Goal: Information Seeking & Learning: Find specific page/section

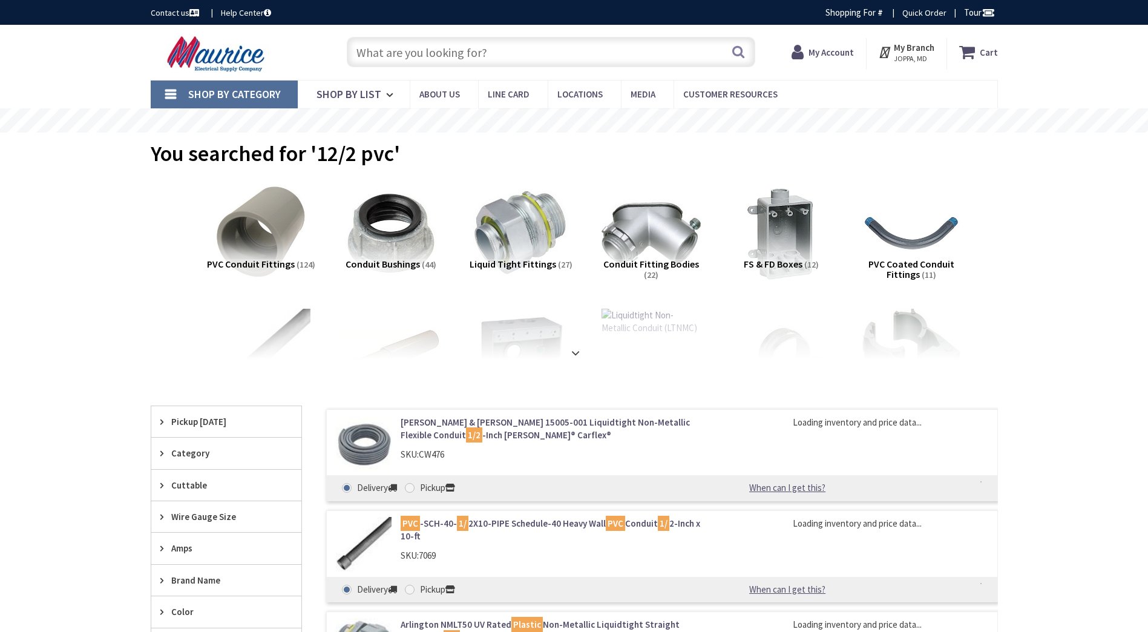
type input "[PERSON_NAME], Rising Sun, MD 21911, [GEOGRAPHIC_DATA]"
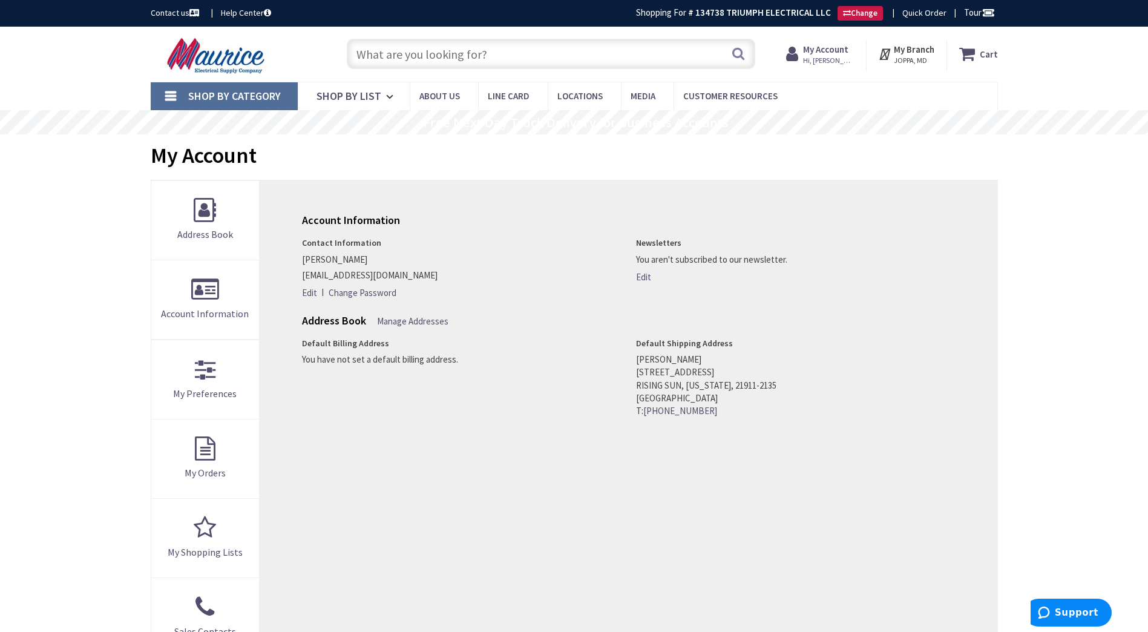
click at [457, 54] on input "text" at bounding box center [551, 54] width 408 height 30
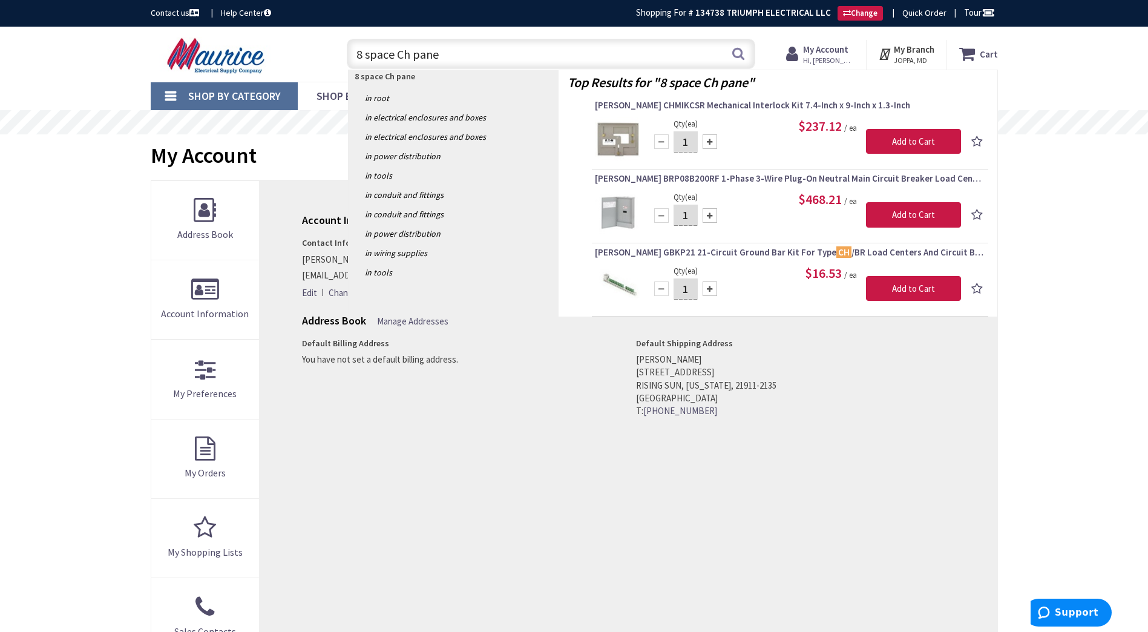
type input "8 space Ch panel"
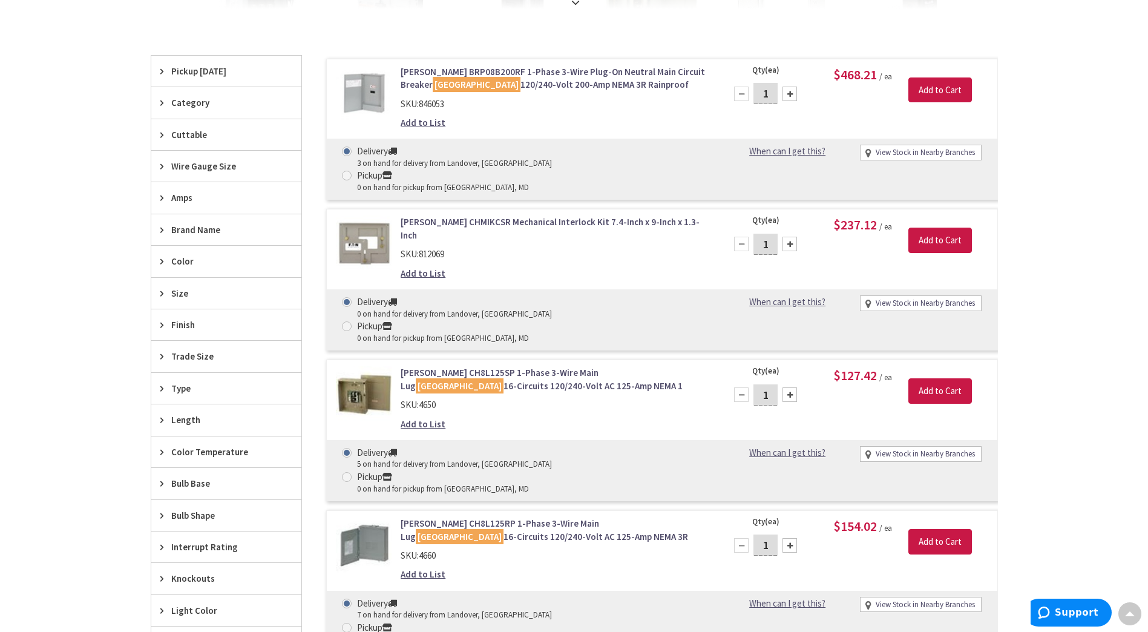
scroll to position [353, 0]
click at [549, 365] on link "Eaton CH8L125SP 1-Phase 3-Wire Main Lug Load Center 16-Circuits 120/240-Volt AC…" at bounding box center [555, 378] width 308 height 26
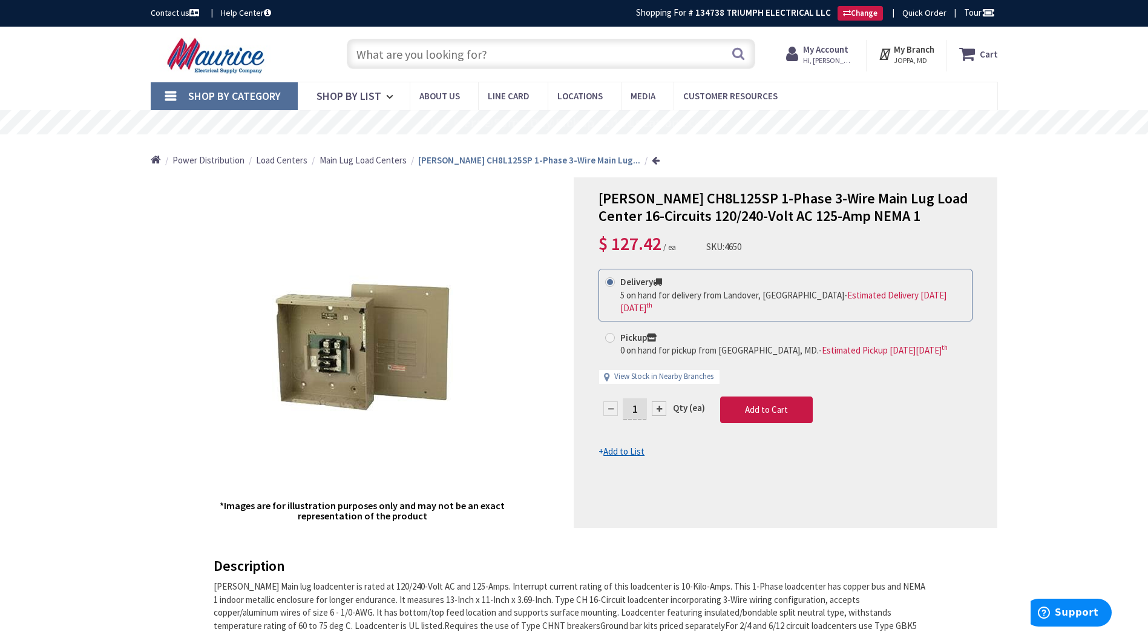
click at [474, 57] on input "text" at bounding box center [551, 54] width 408 height 30
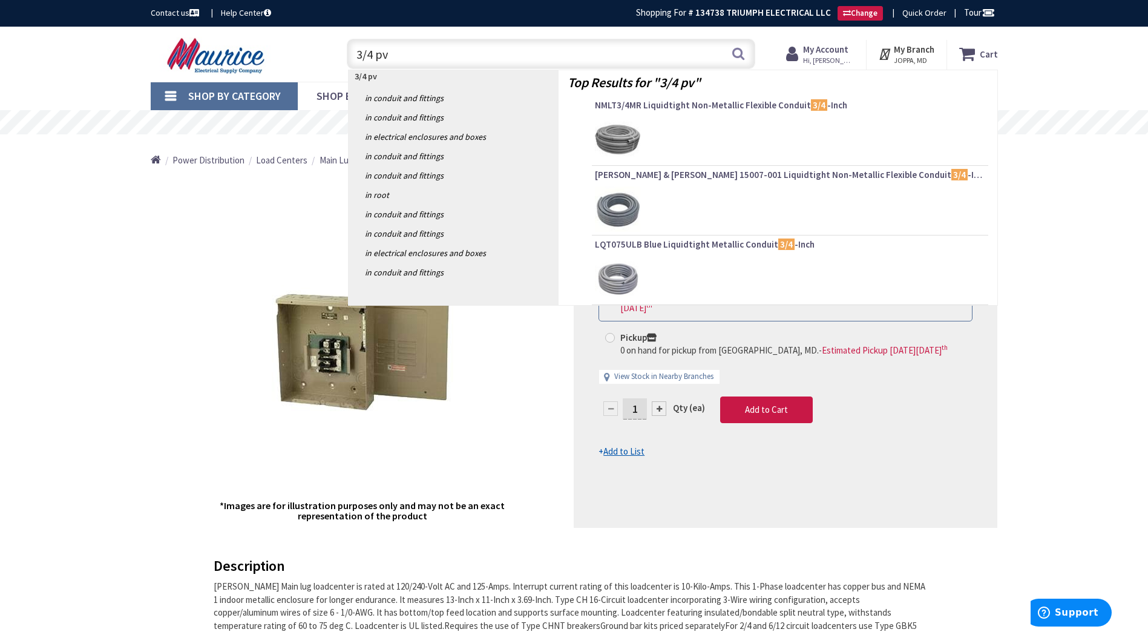
type input "3/4 pvc"
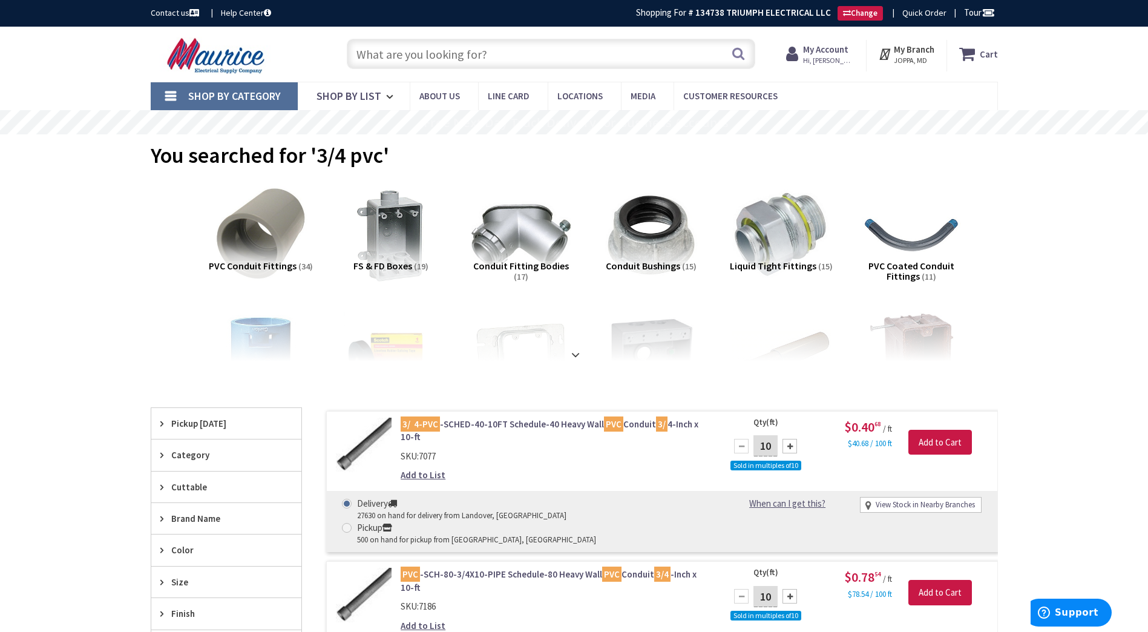
click at [470, 57] on input "text" at bounding box center [551, 54] width 408 height 30
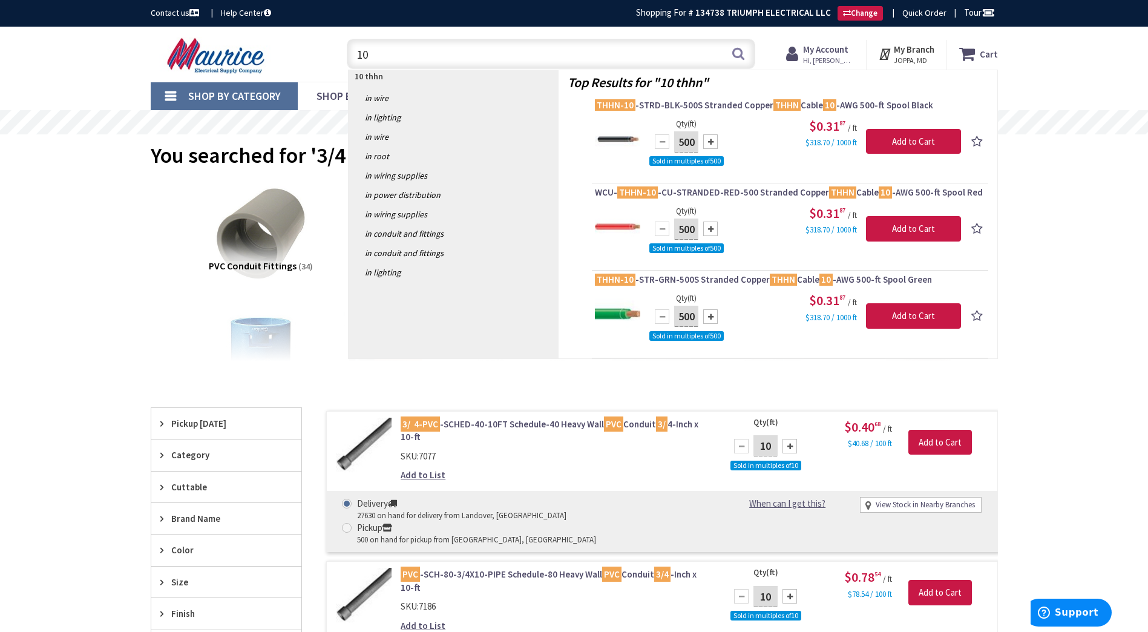
type input "1"
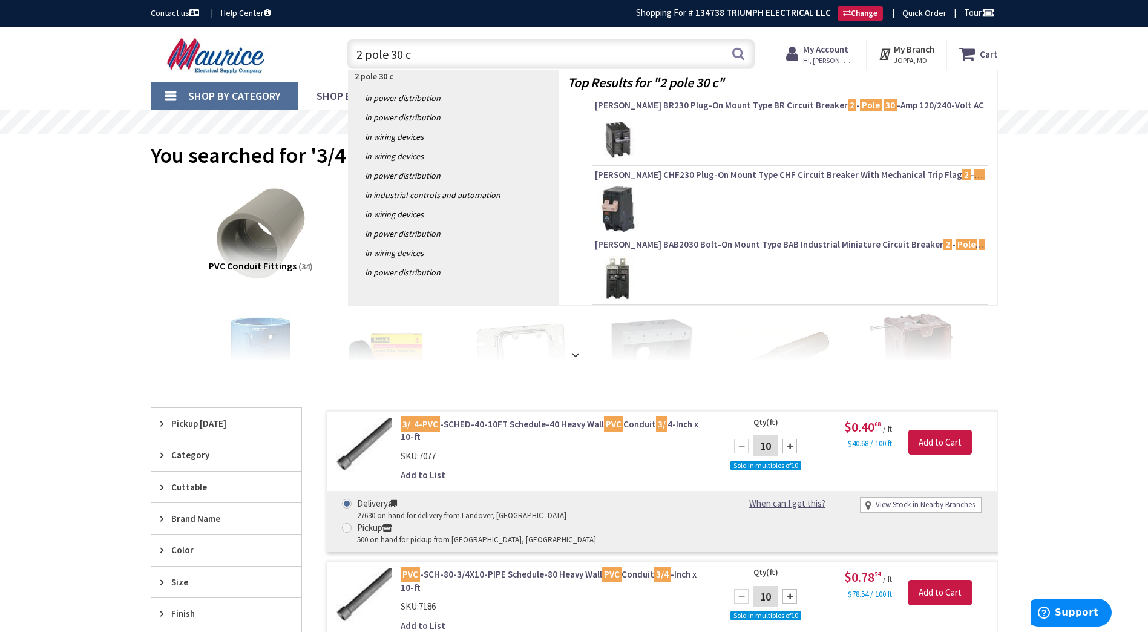
type input "2 pole 30 ch"
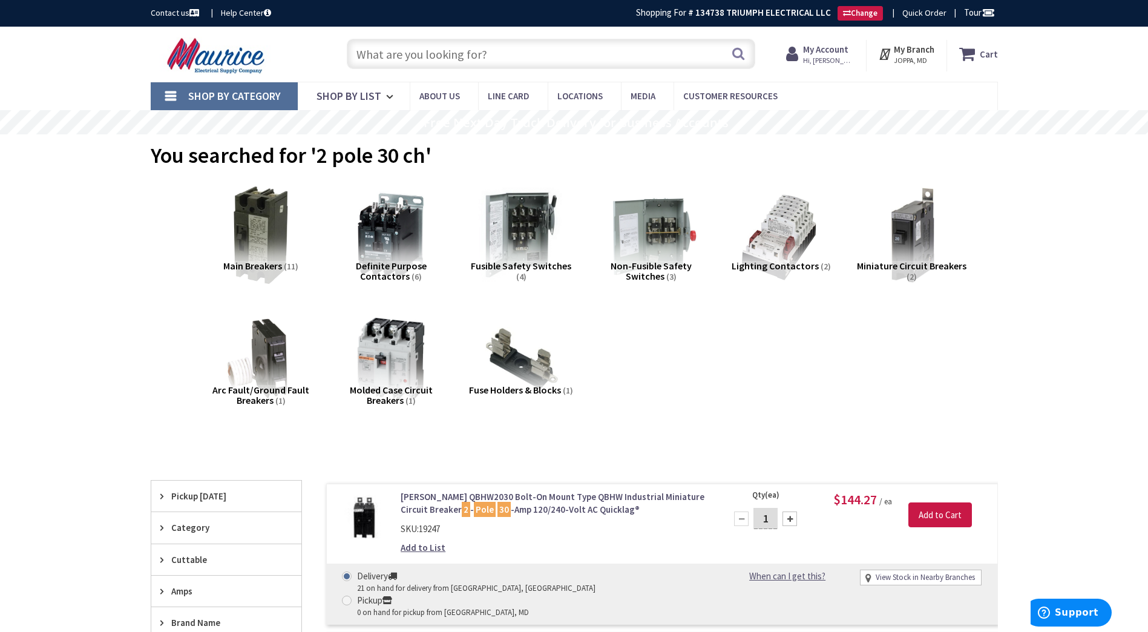
click at [440, 57] on input "text" at bounding box center [551, 54] width 408 height 30
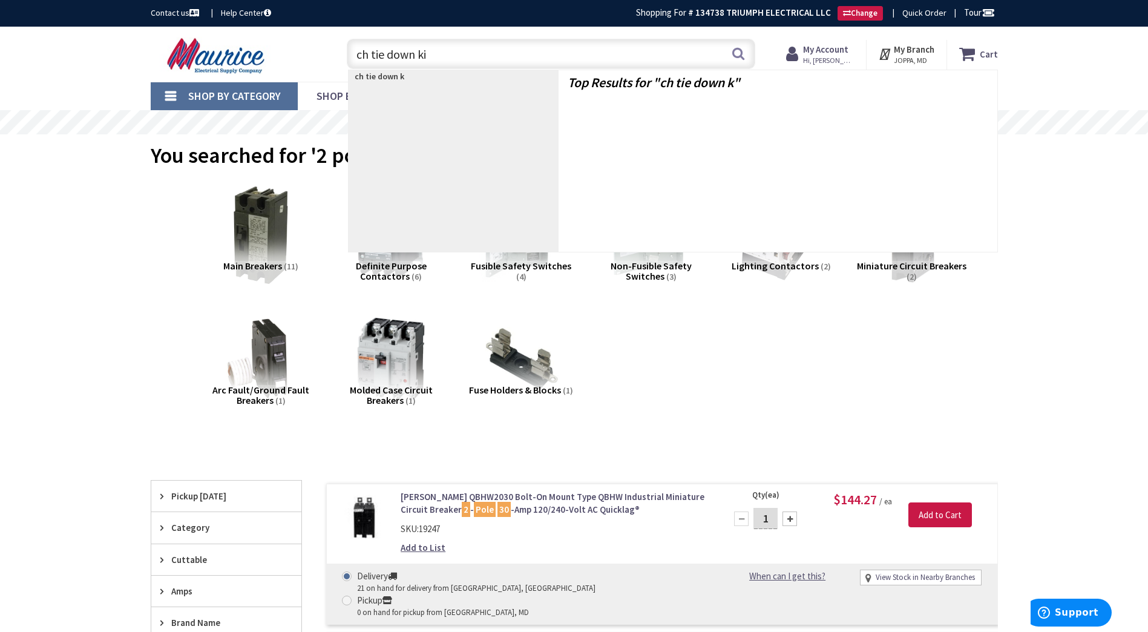
type input "ch tie down kit"
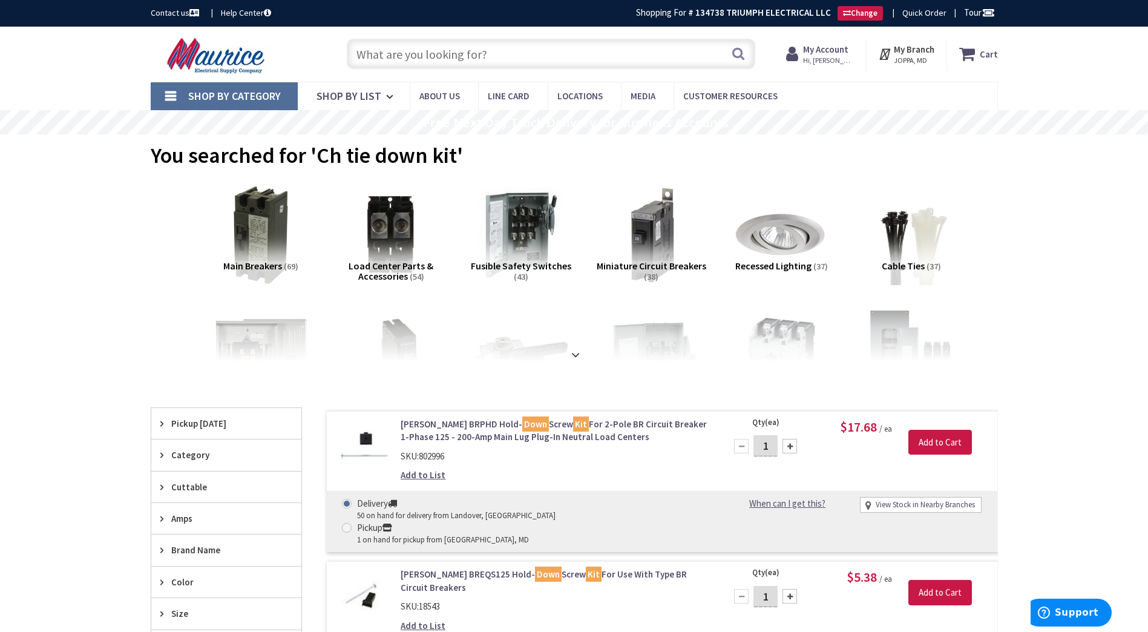
click at [440, 57] on input "text" at bounding box center [551, 54] width 408 height 30
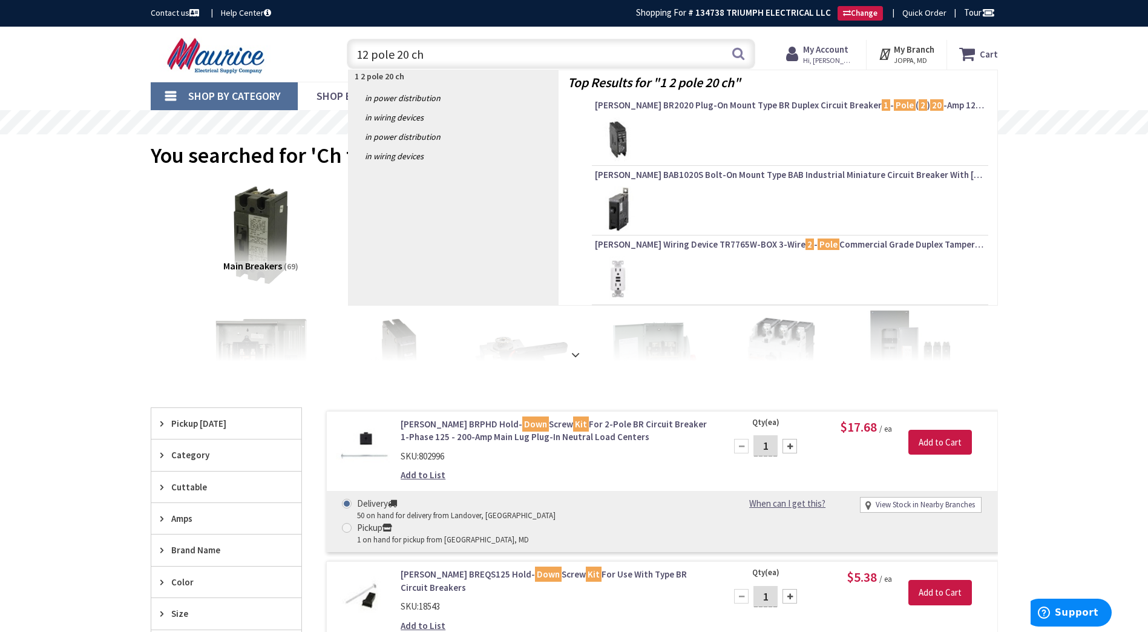
type input "2 pole 20 ch"
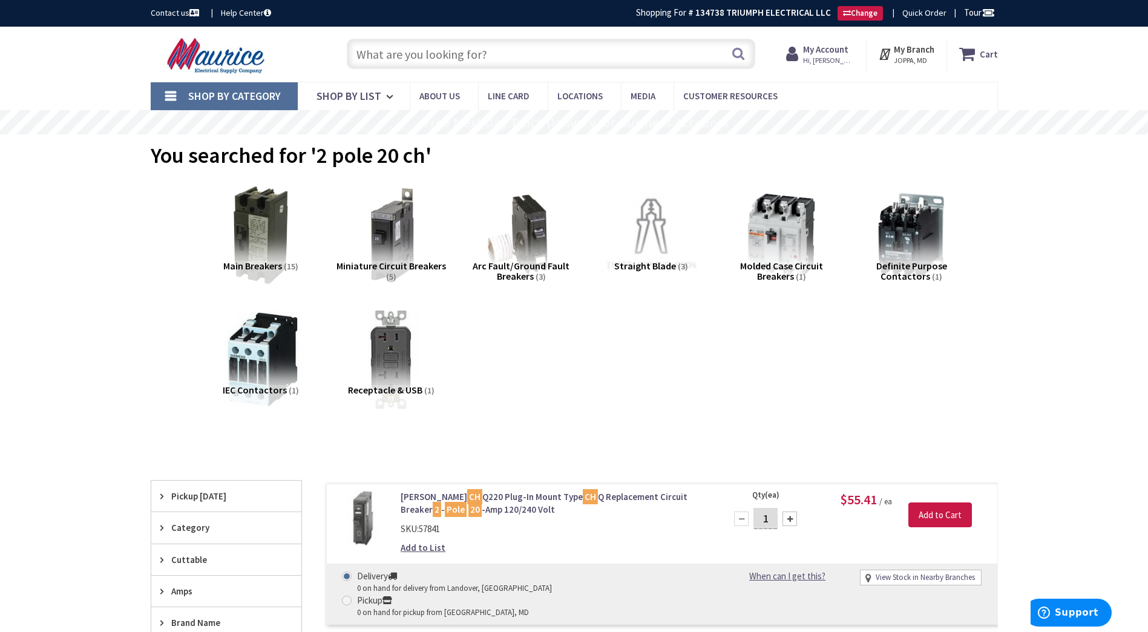
drag, startPoint x: 0, startPoint y: 0, endPoint x: 440, endPoint y: 57, distance: 443.5
click at [440, 57] on input "text" at bounding box center [551, 54] width 408 height 30
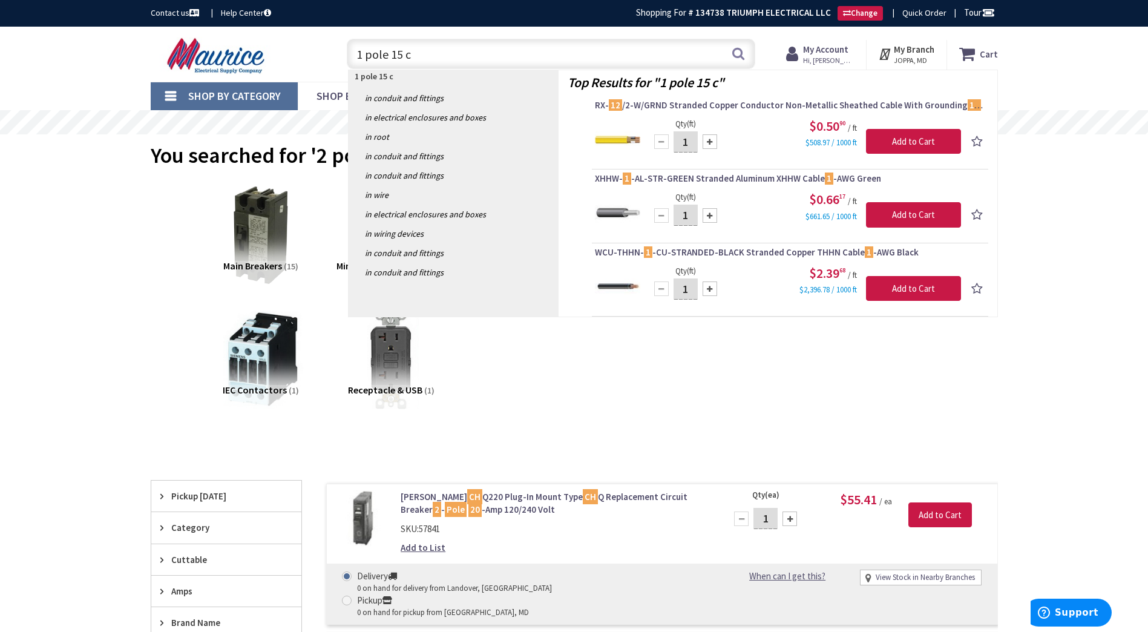
type input "1 pole 15 ch"
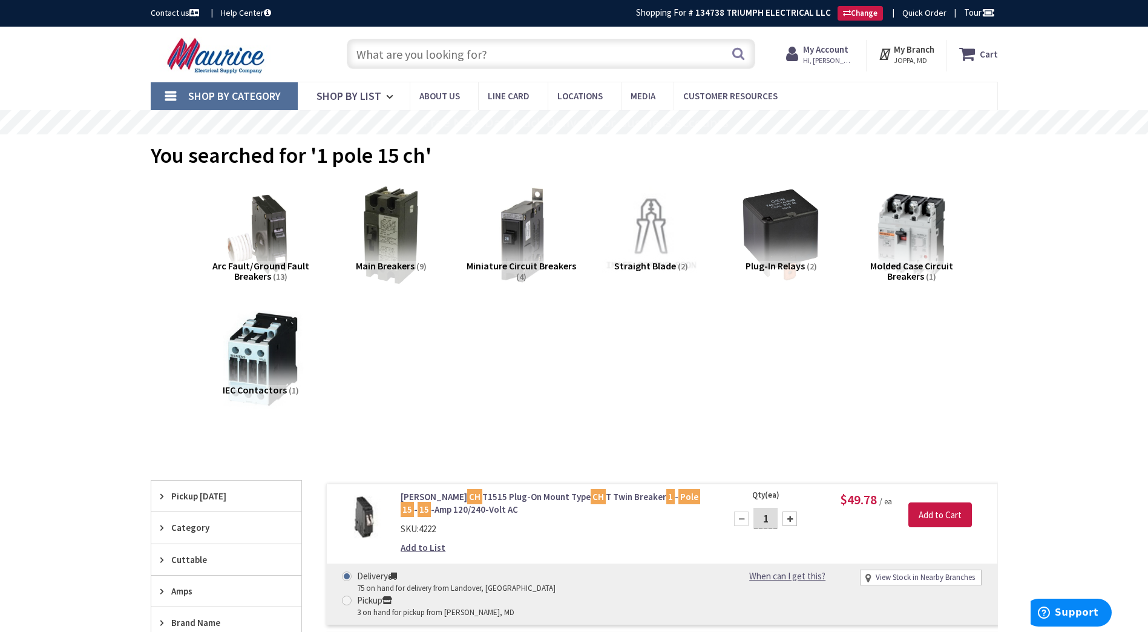
click at [440, 57] on input "text" at bounding box center [551, 54] width 408 height 30
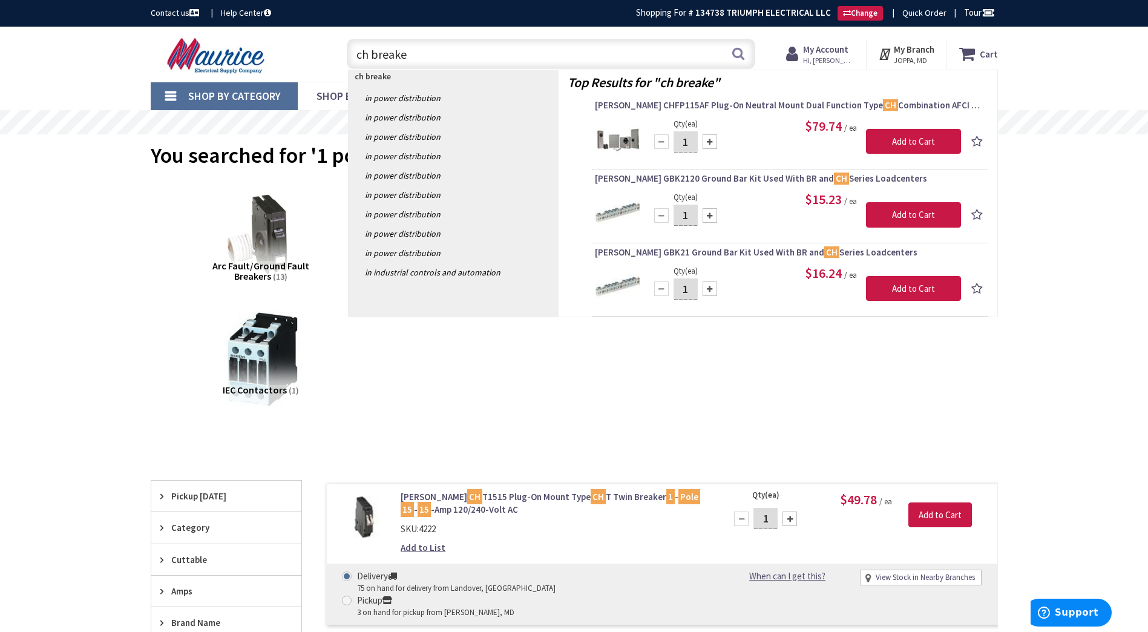
type input "ch breaker"
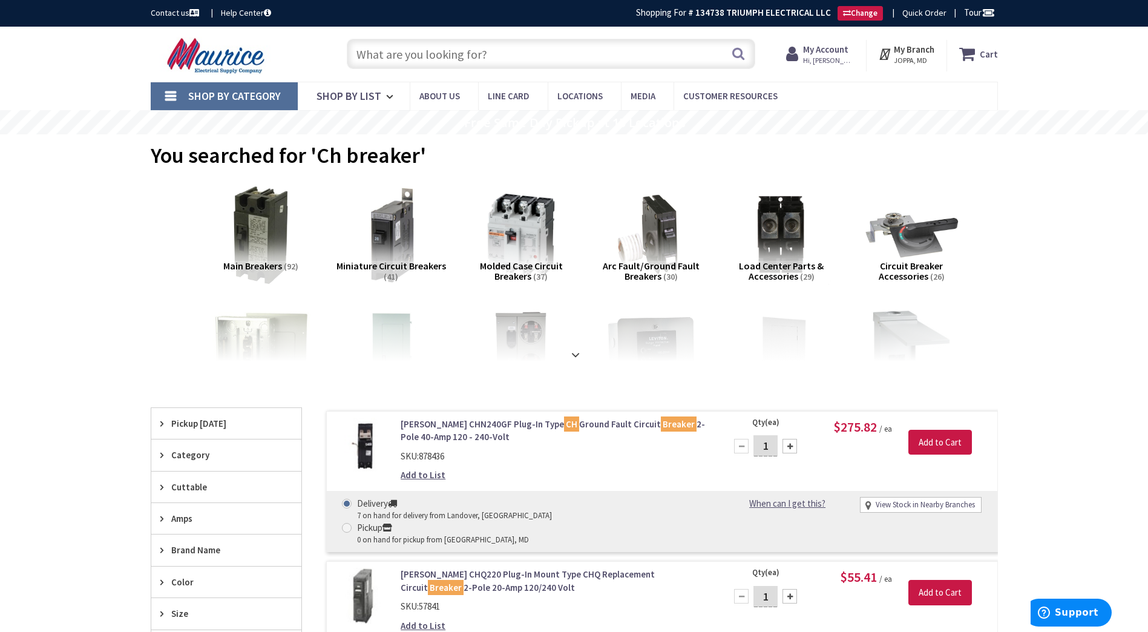
click at [392, 56] on input "text" at bounding box center [551, 54] width 408 height 30
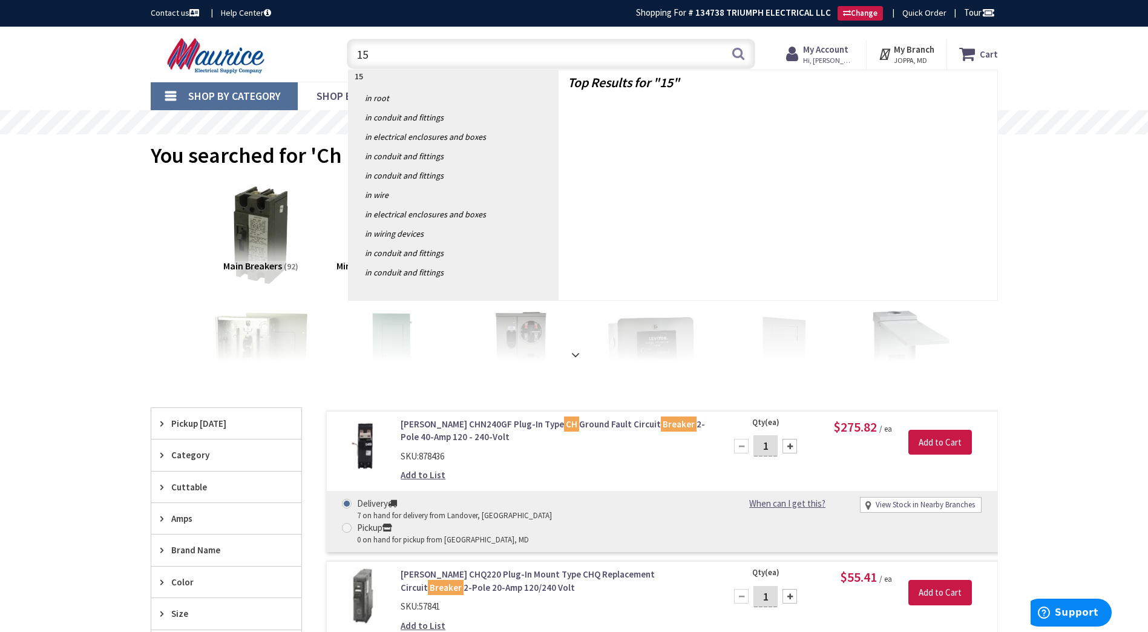
type input "1"
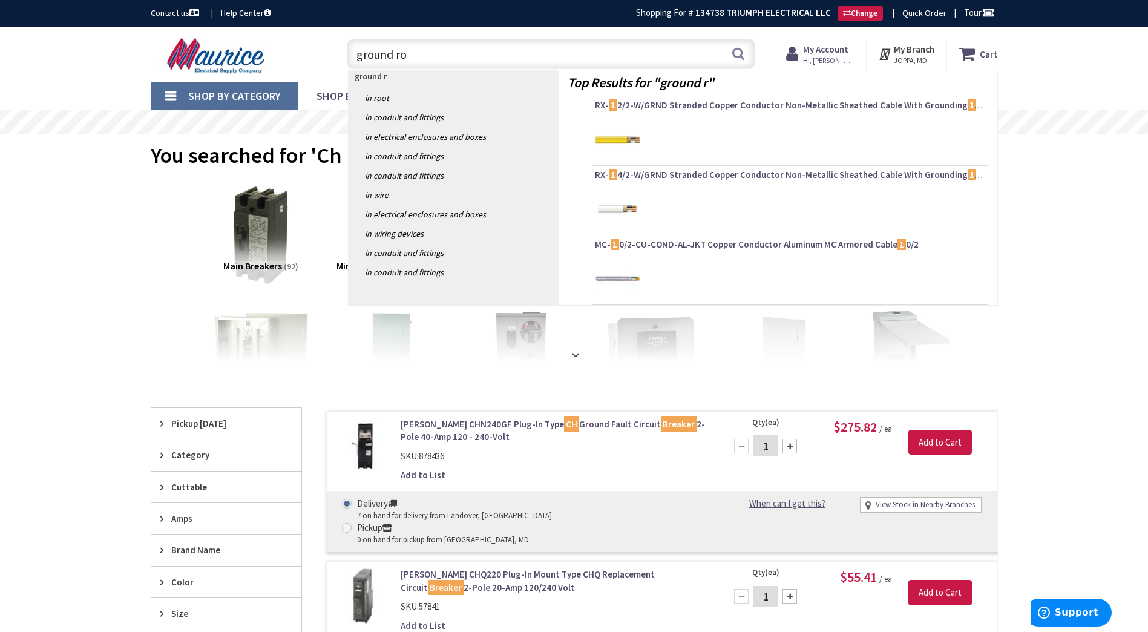
type input "ground rod"
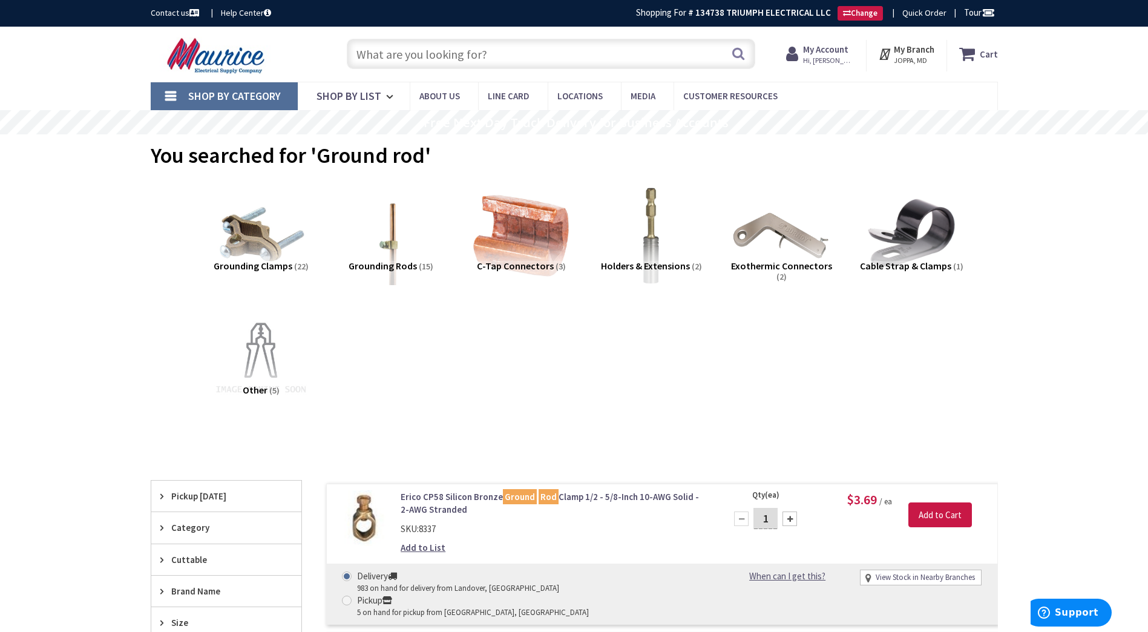
click at [396, 54] on input "text" at bounding box center [551, 54] width 408 height 30
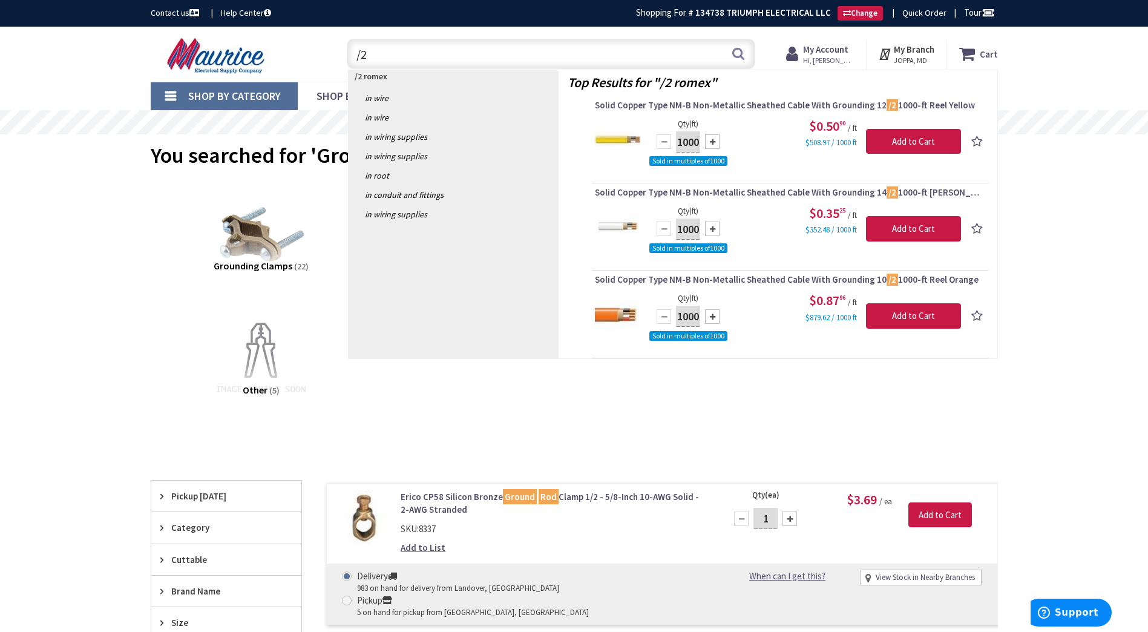
type input "/"
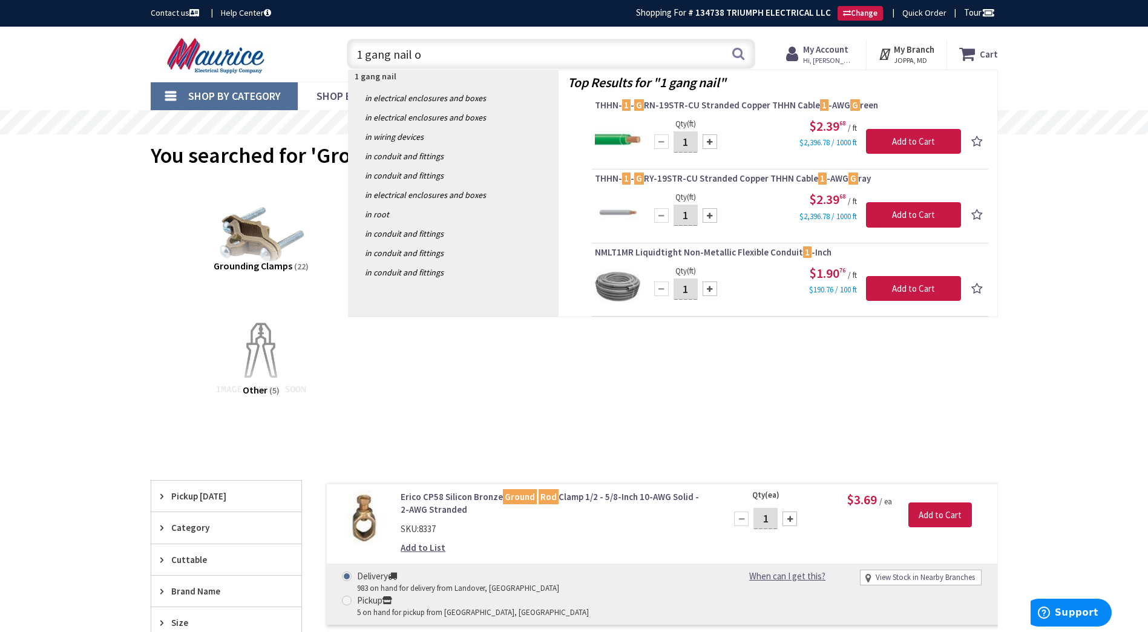
type input "1 gang nail on"
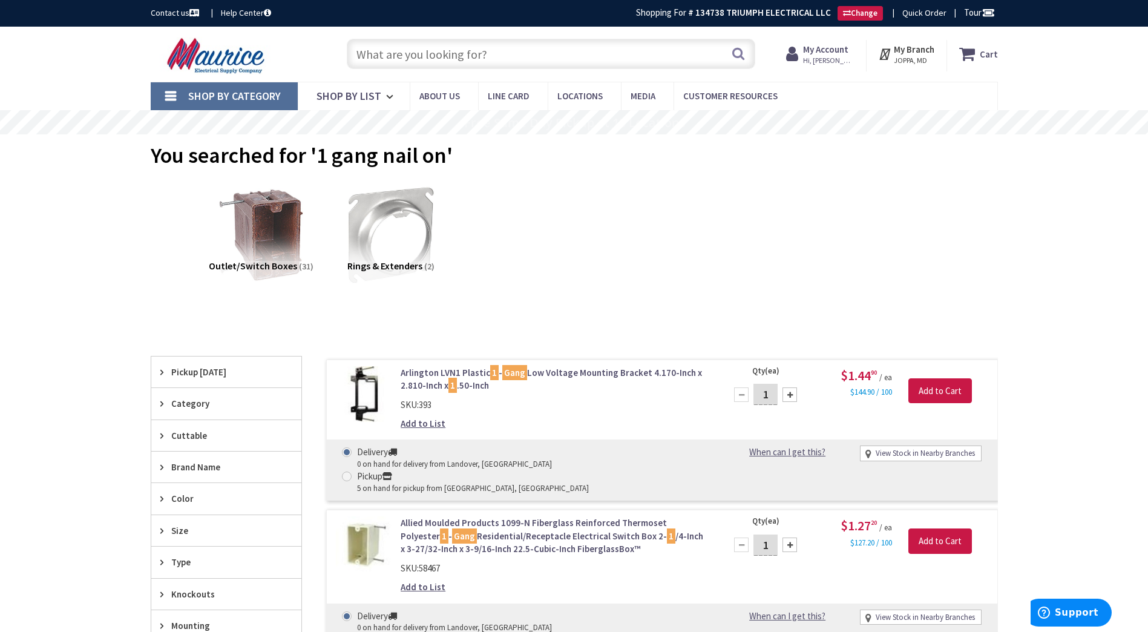
click at [441, 53] on input "text" at bounding box center [551, 54] width 408 height 30
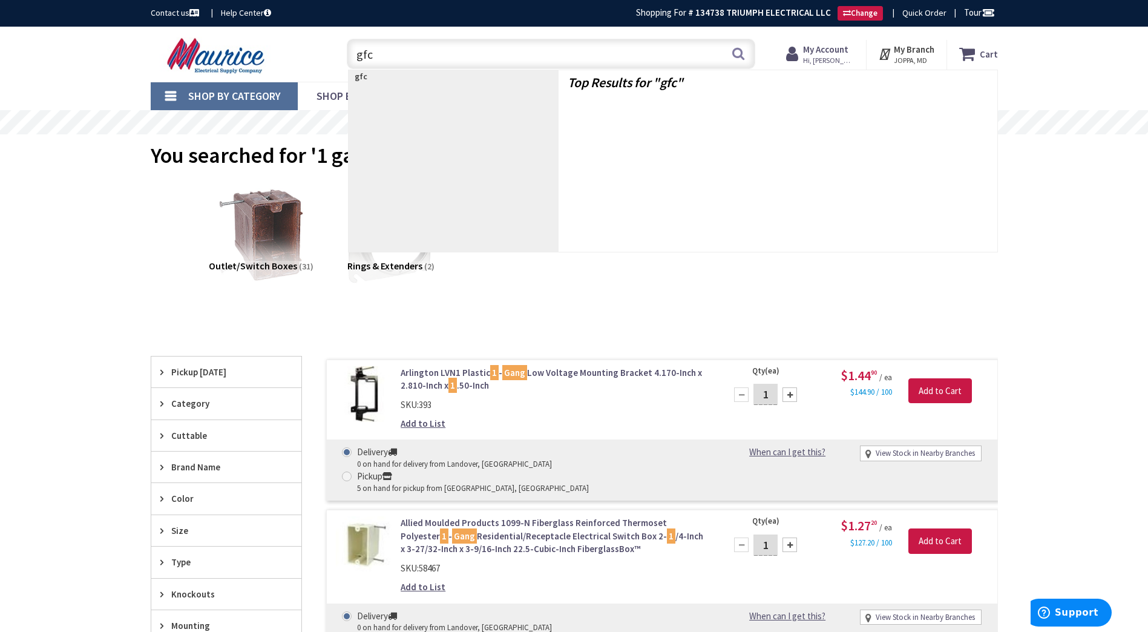
type input "gfci"
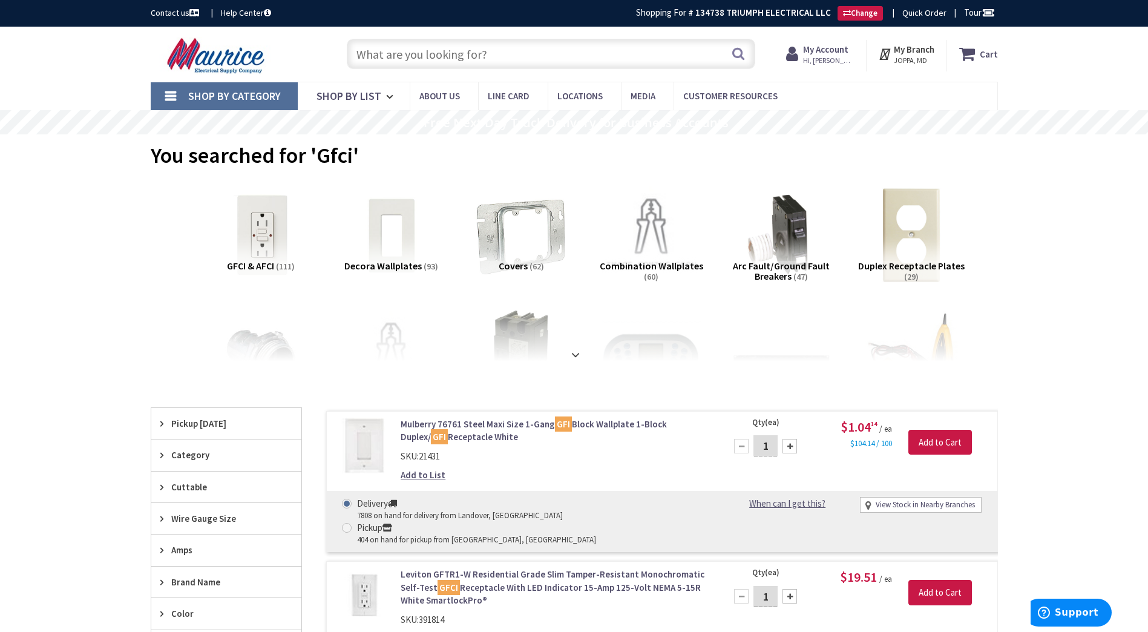
click at [440, 49] on input "text" at bounding box center [551, 54] width 408 height 30
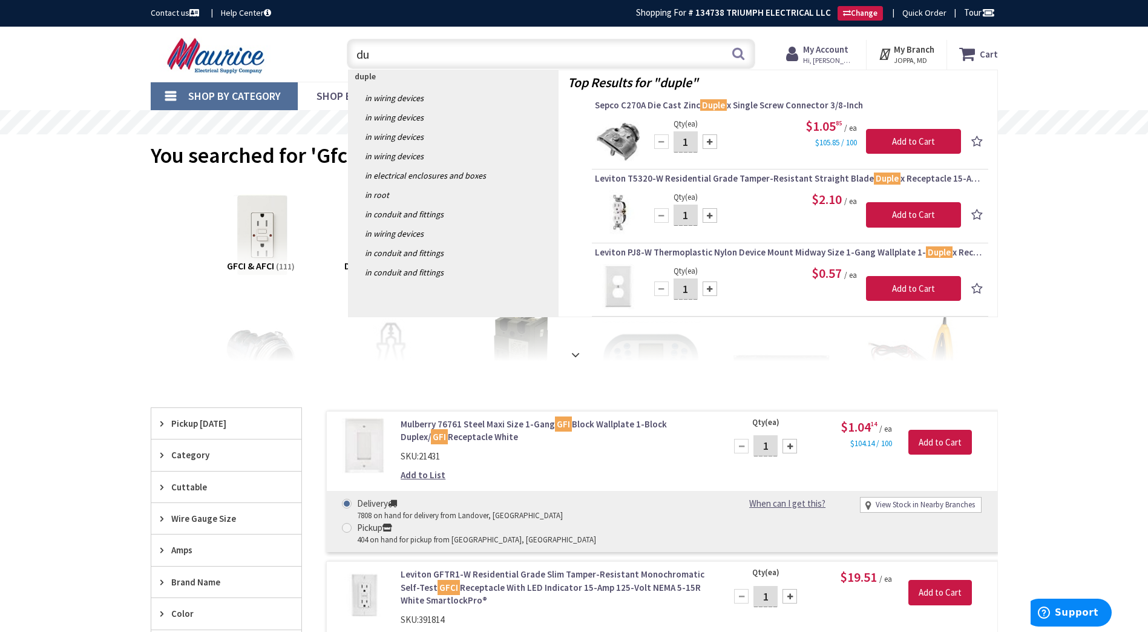
type input "d"
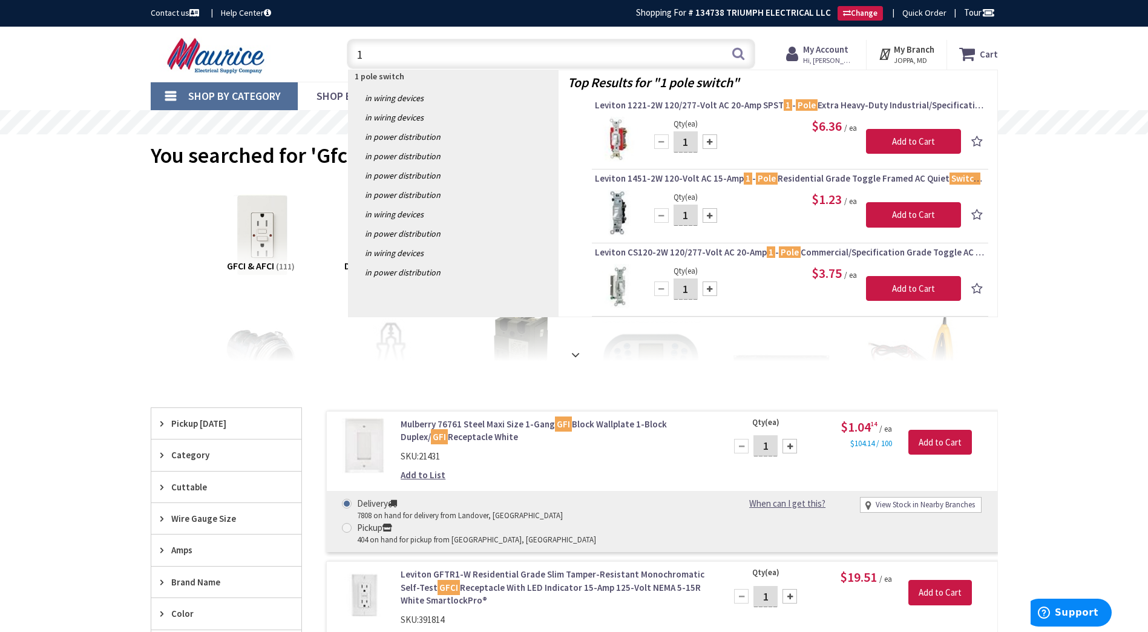
type input "1"
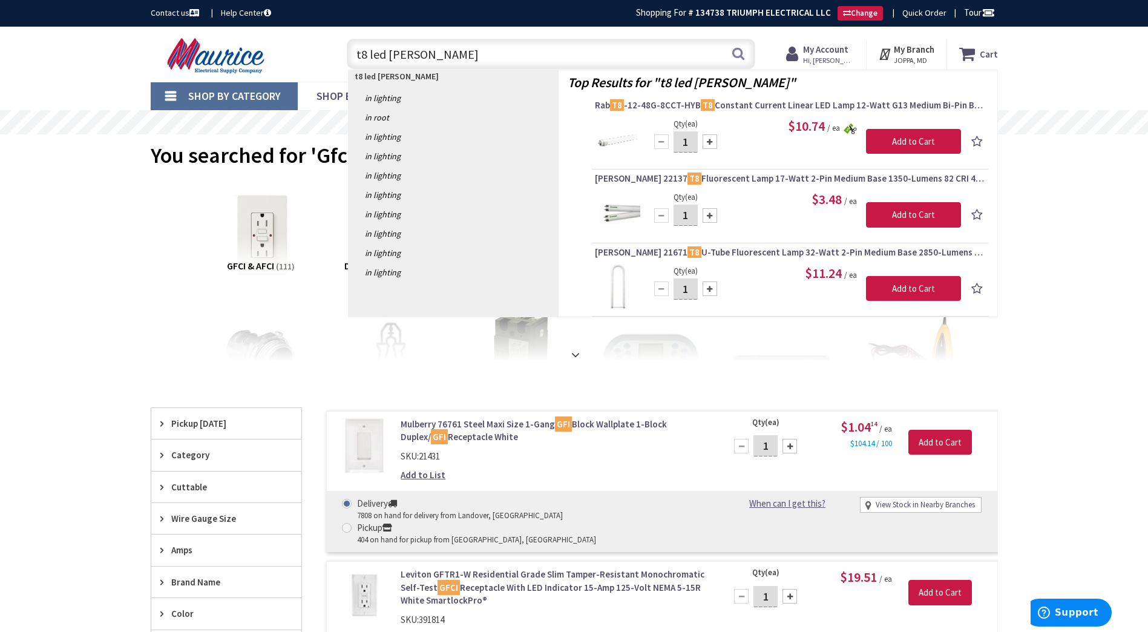
type input "t8 led lamp"
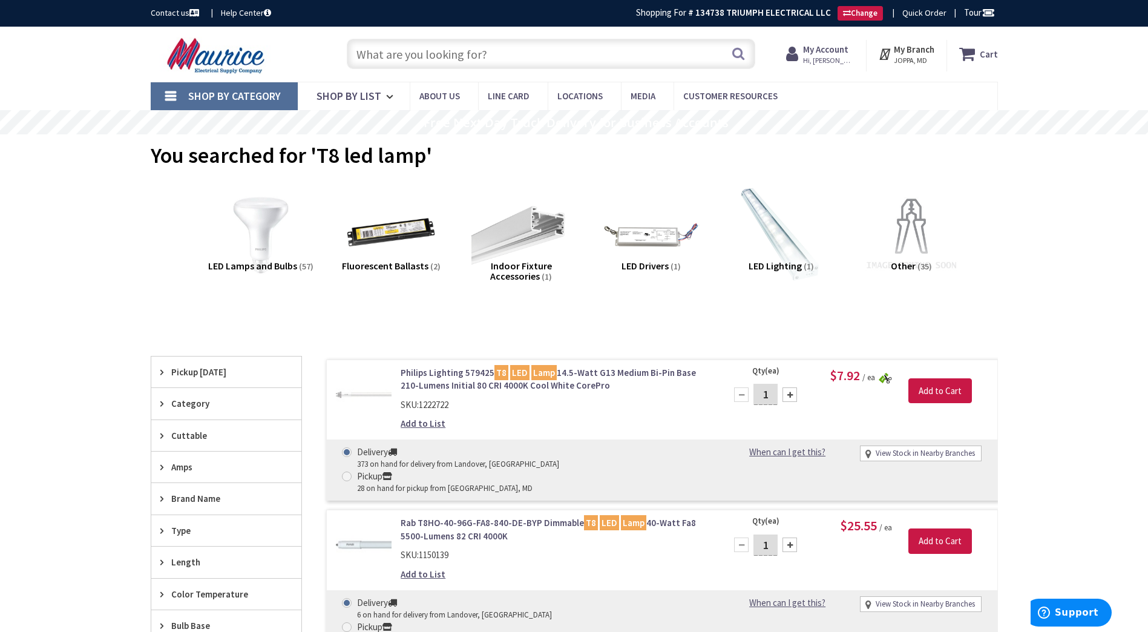
click at [538, 45] on input "text" at bounding box center [551, 54] width 408 height 30
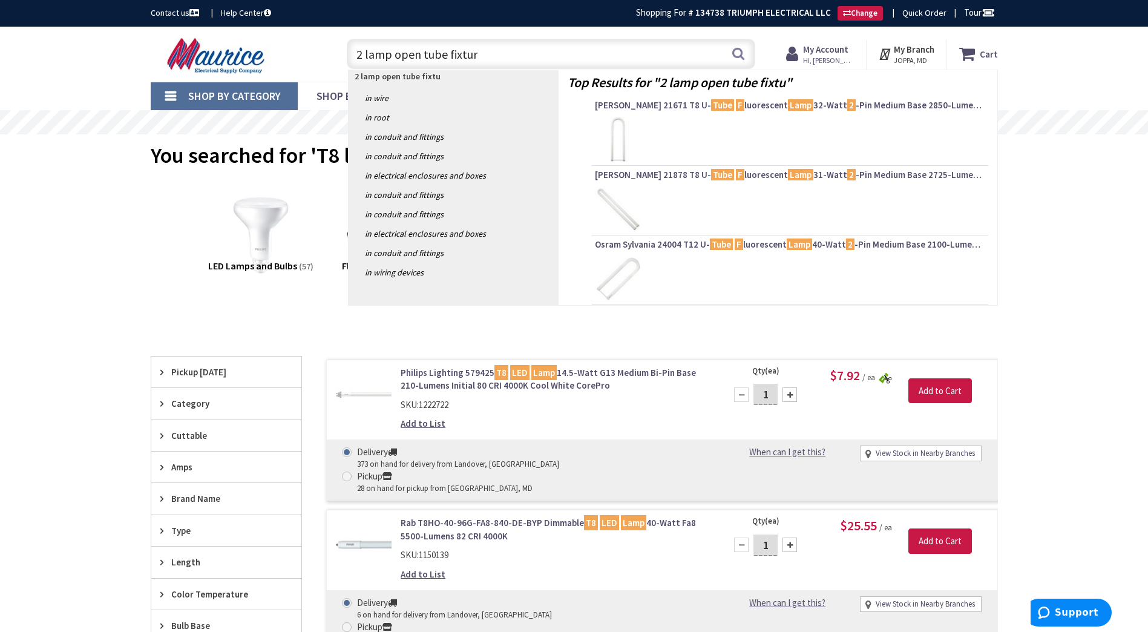
type input "2 lamp open tube fixture"
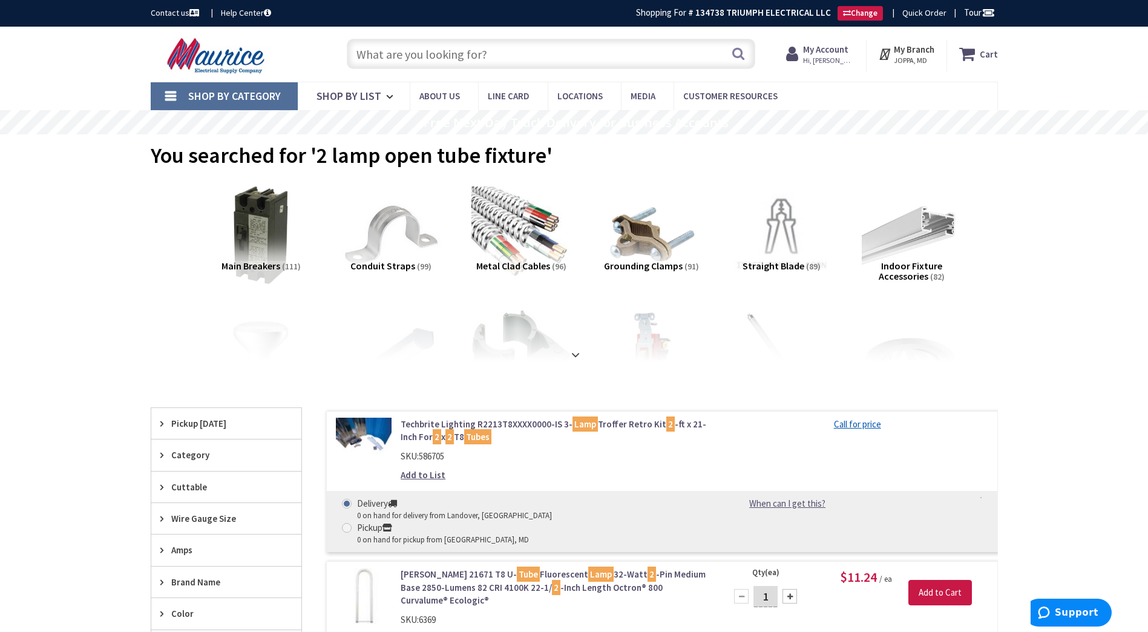
drag, startPoint x: 0, startPoint y: 0, endPoint x: 536, endPoint y: 56, distance: 539.0
click at [536, 56] on input "text" at bounding box center [551, 54] width 408 height 30
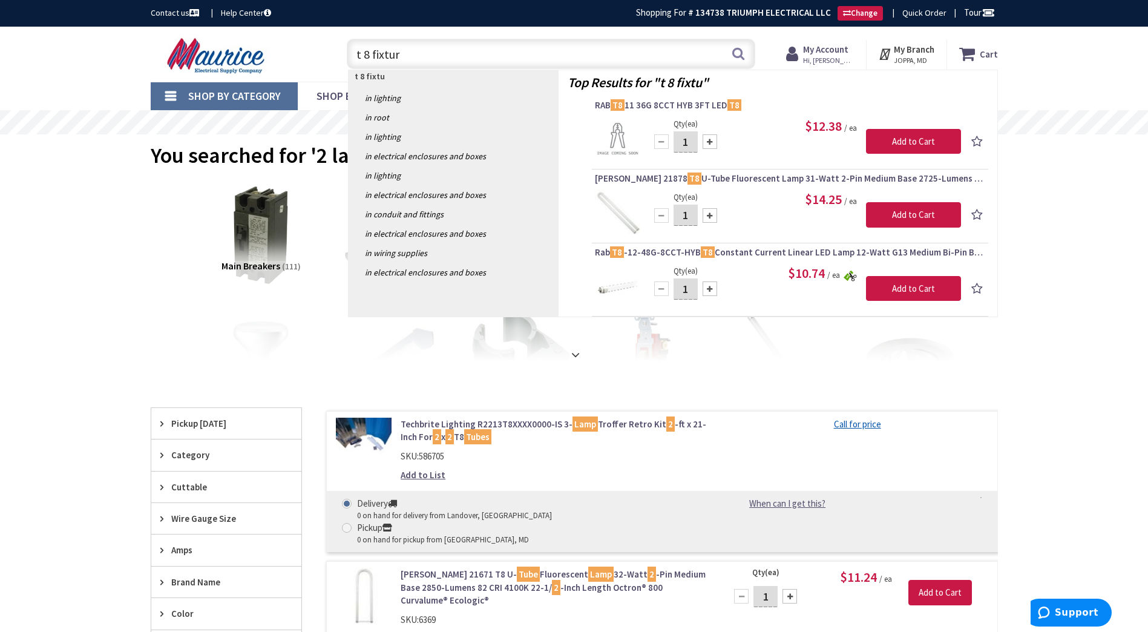
type input "t 8 fixture"
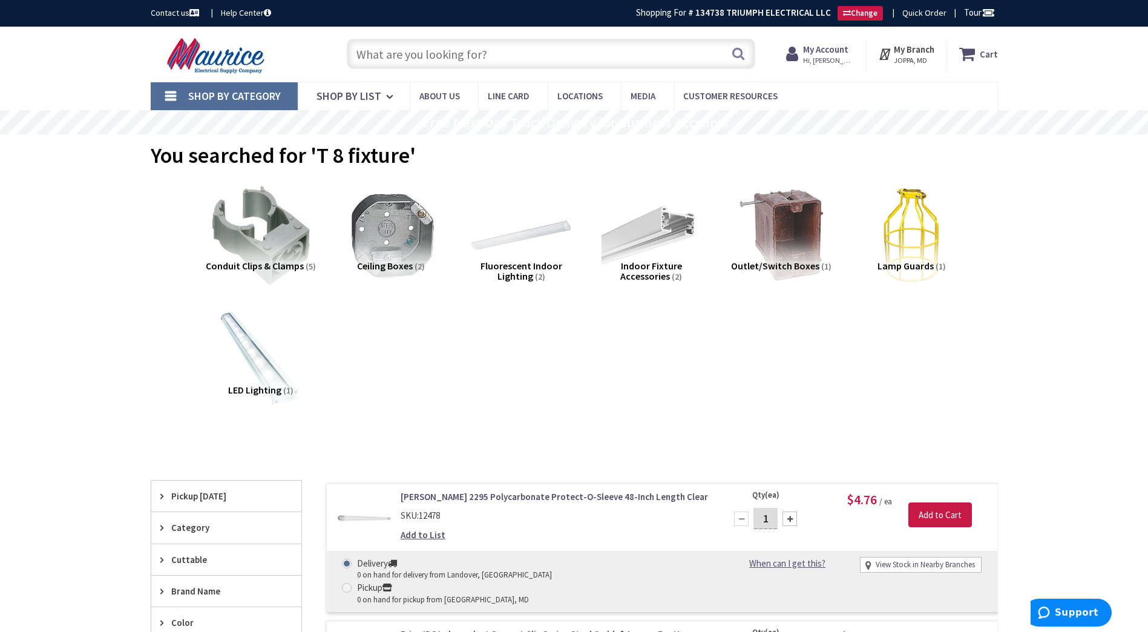
click at [480, 51] on input "text" at bounding box center [551, 54] width 408 height 30
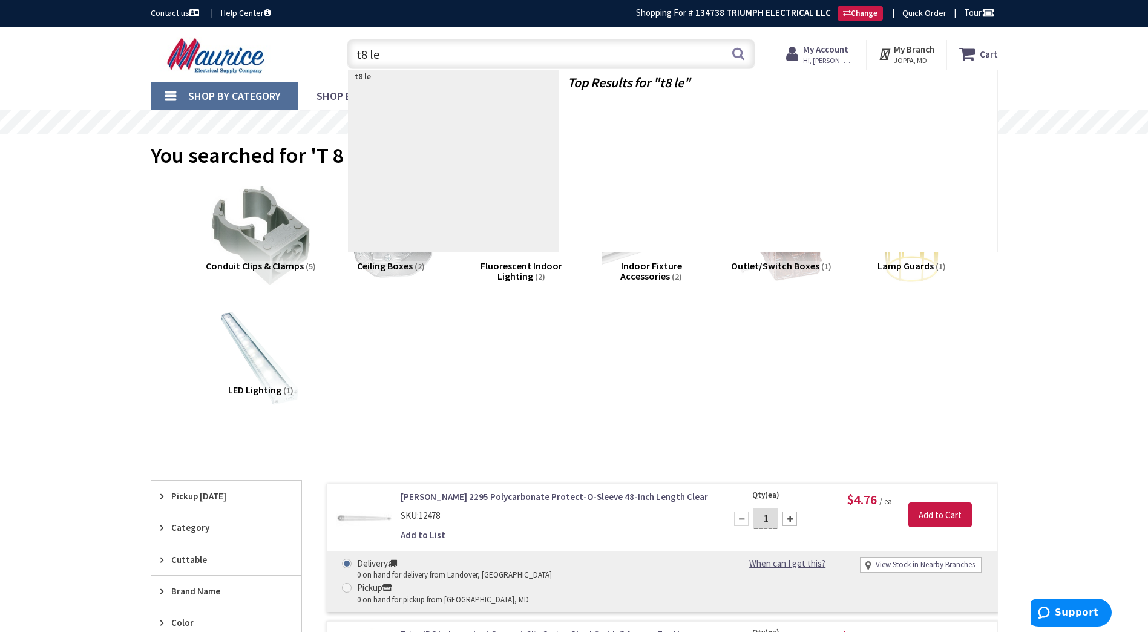
type input "t8 led"
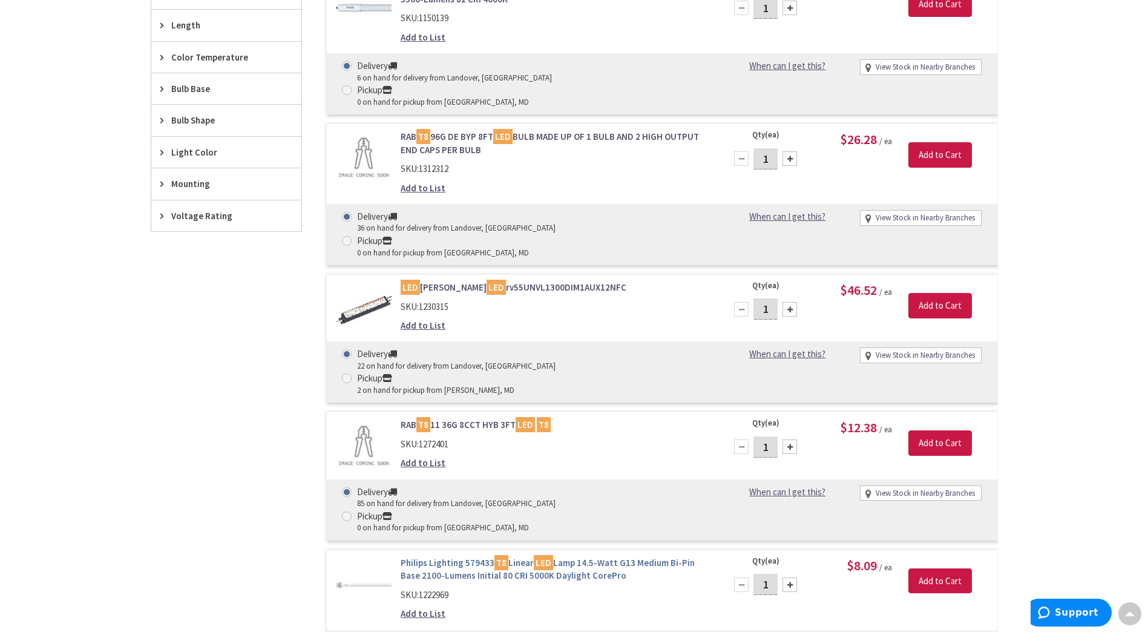
scroll to position [537, 0]
click at [508, 555] on link "Philips Lighting 579433 T8 Linear LED Lamp 14.5-Watt G13 Medium Bi-Pin Base 210…" at bounding box center [555, 568] width 308 height 26
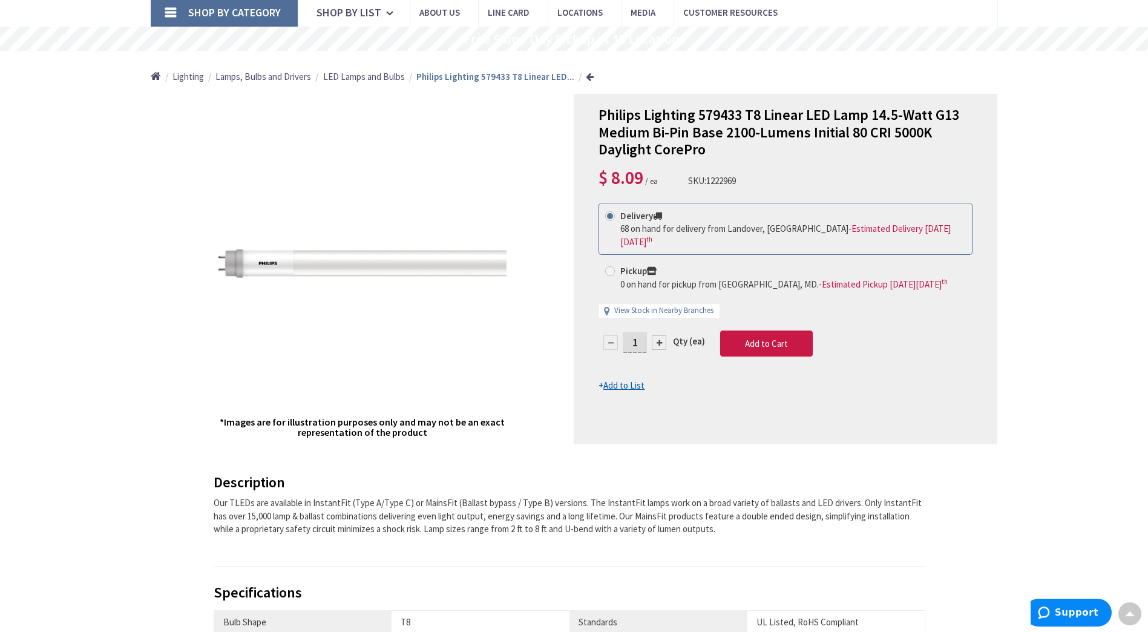
scroll to position [83, 0]
